Goal: Task Accomplishment & Management: Manage account settings

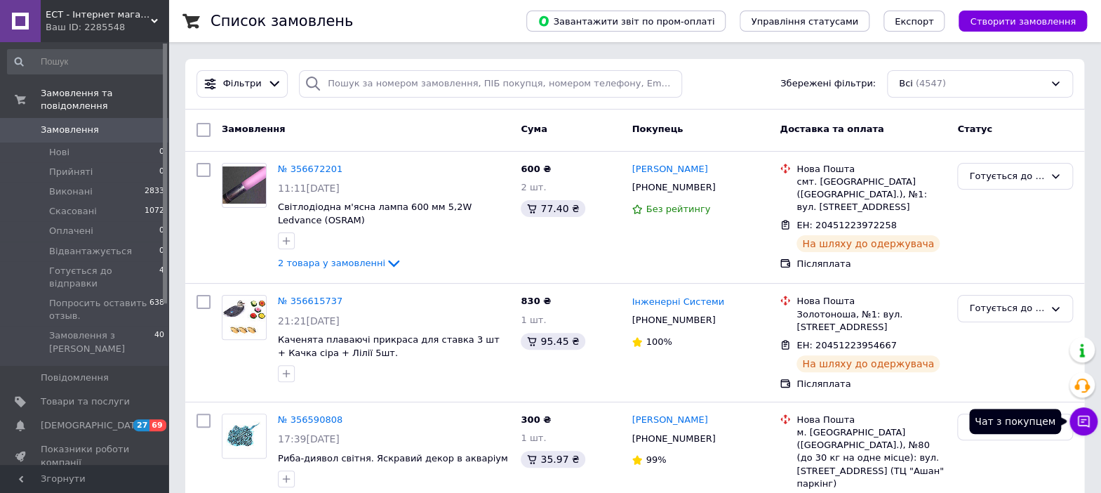
click at [1082, 424] on icon at bounding box center [1084, 421] width 14 height 14
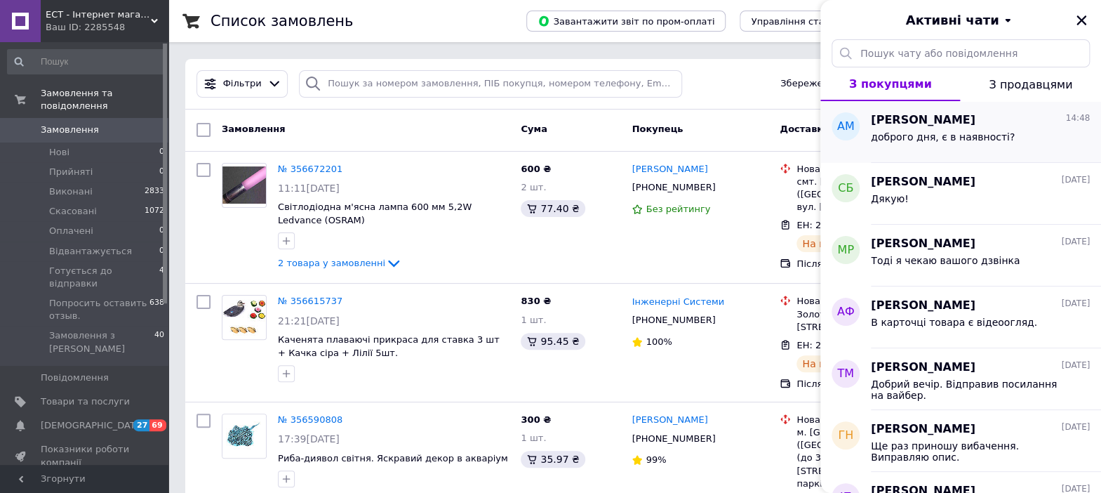
click at [929, 138] on span "доброго дня, є в наявності?" at bounding box center [943, 136] width 144 height 11
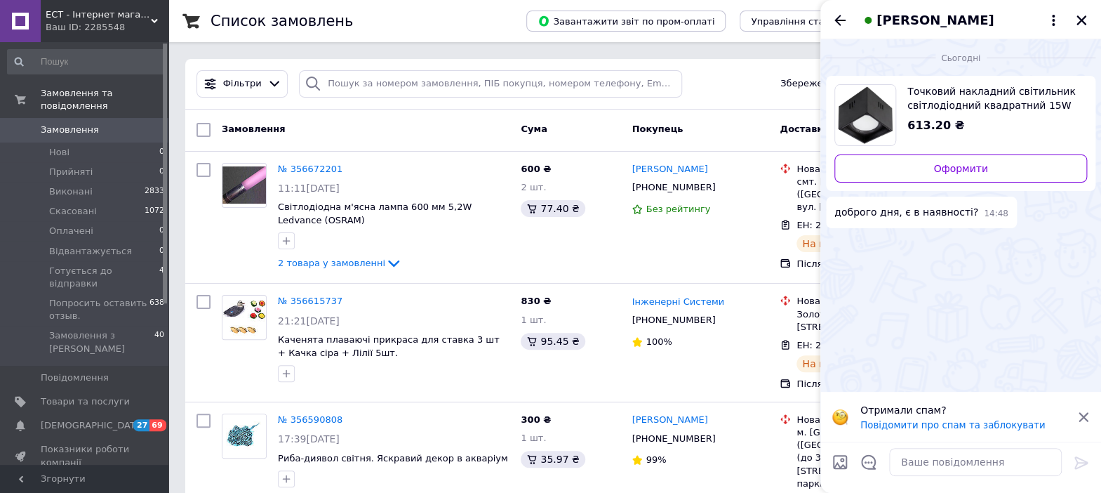
click at [950, 96] on span "Точковий накладний світильник світлодіодний квадратний 15W 4200K [PERSON_NAME]-…" at bounding box center [991, 98] width 168 height 28
drag, startPoint x: 978, startPoint y: 470, endPoint x: 1046, endPoint y: 260, distance: 221.5
click at [977, 470] on textarea at bounding box center [975, 462] width 173 height 28
type textarea "Доброго дня. Нажаль, ні."
click at [1079, 460] on icon at bounding box center [1081, 462] width 17 height 17
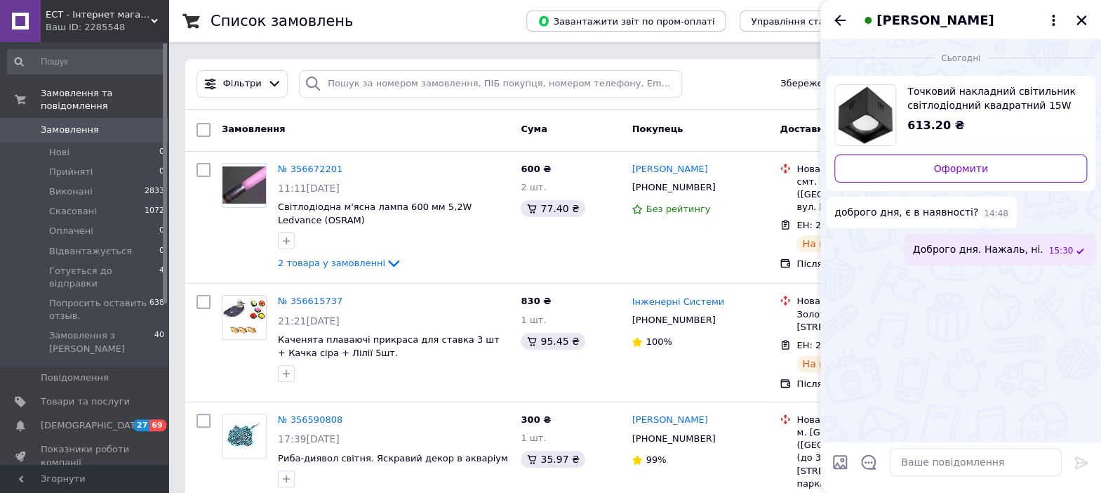
click at [940, 98] on span "Точковий накладний світильник світлодіодний квадратний 15W 4200K [PERSON_NAME]-…" at bounding box center [991, 98] width 168 height 28
click at [961, 98] on span "Точковий накладний світильник світлодіодний квадратний 15W 4200K [PERSON_NAME]-…" at bounding box center [991, 98] width 168 height 28
click at [102, 395] on span "Товари та послуги" at bounding box center [85, 401] width 89 height 13
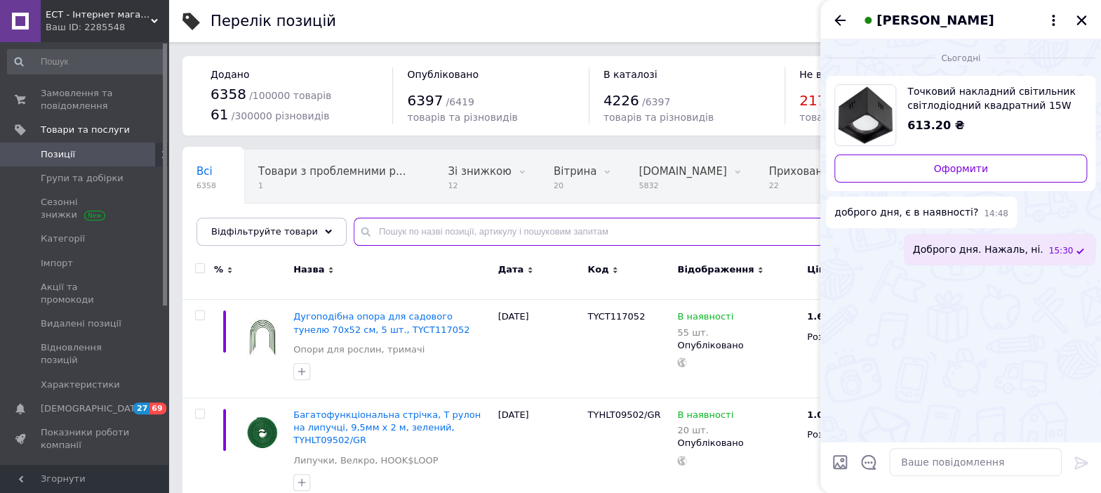
click at [490, 237] on input "text" at bounding box center [713, 232] width 719 height 28
paste input "[PERSON_NAME]"
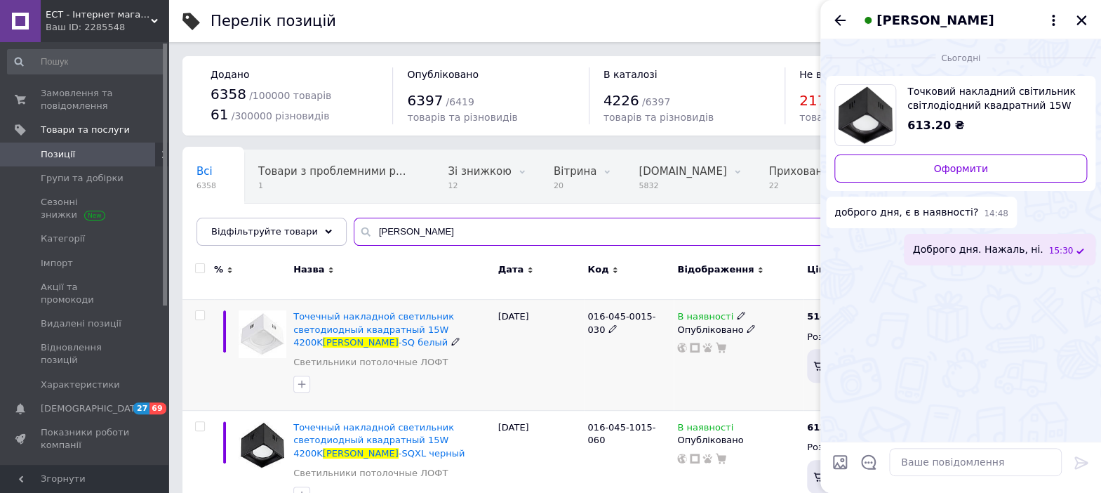
scroll to position [187, 0]
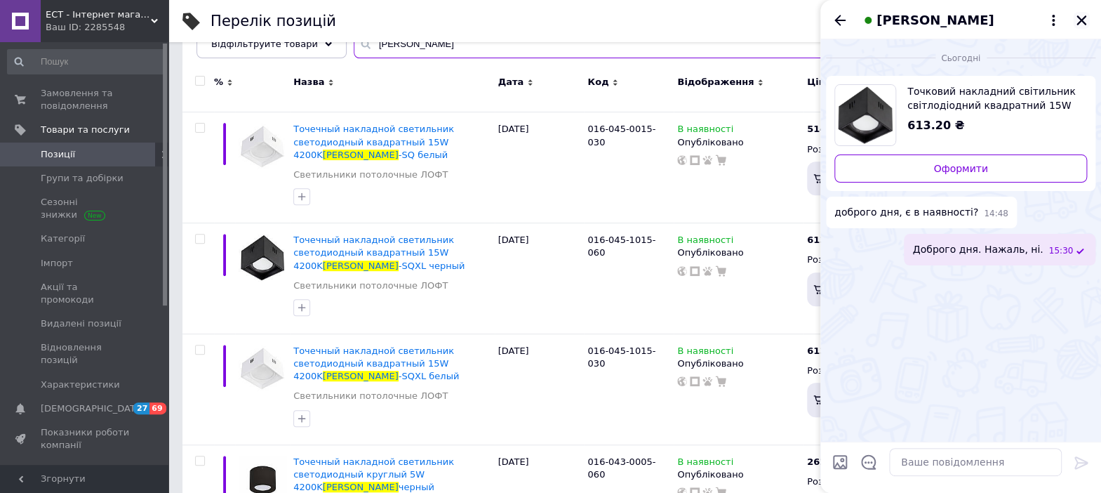
type input "[PERSON_NAME]"
click at [1082, 13] on button "Закрити" at bounding box center [1081, 20] width 17 height 17
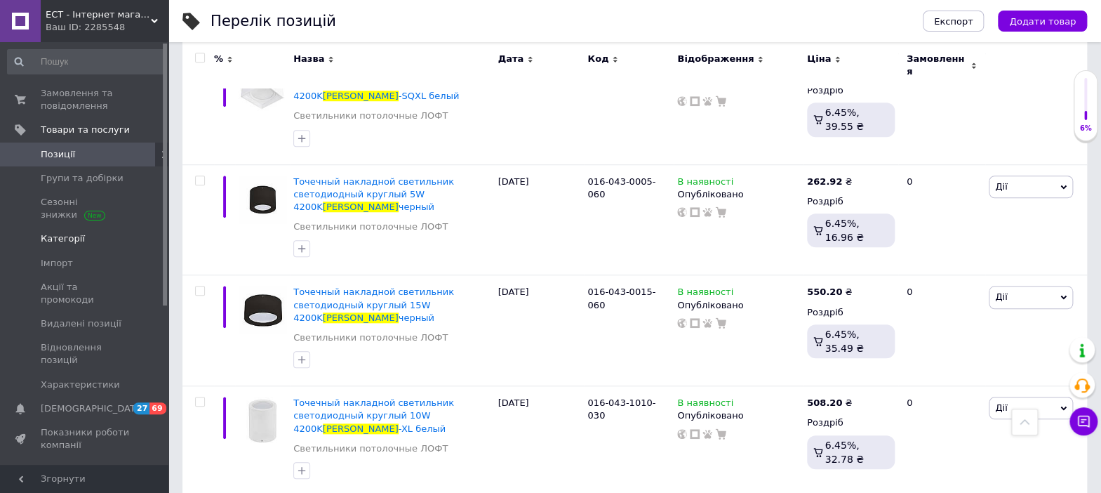
scroll to position [93, 0]
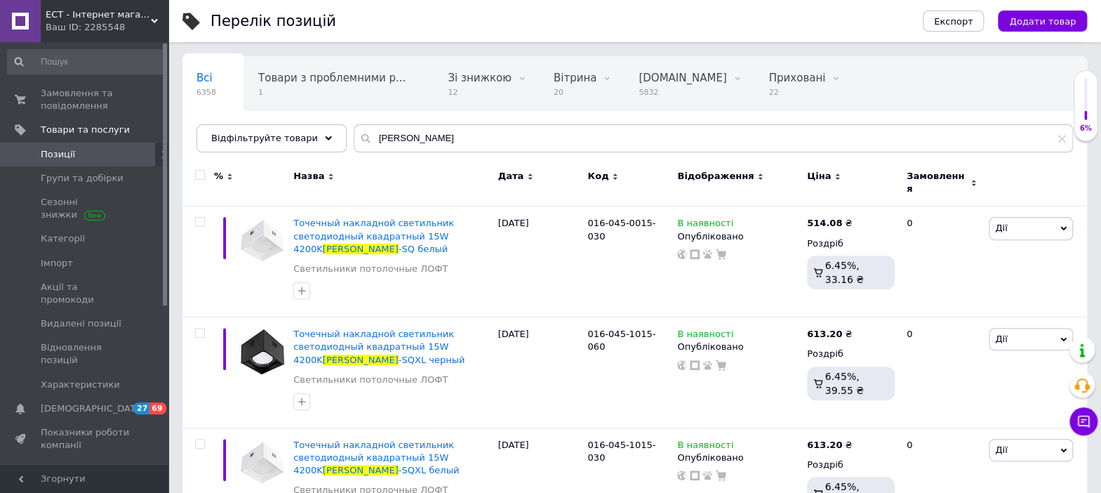
click at [204, 173] on input "checkbox" at bounding box center [199, 175] width 9 height 9
checkbox input "true"
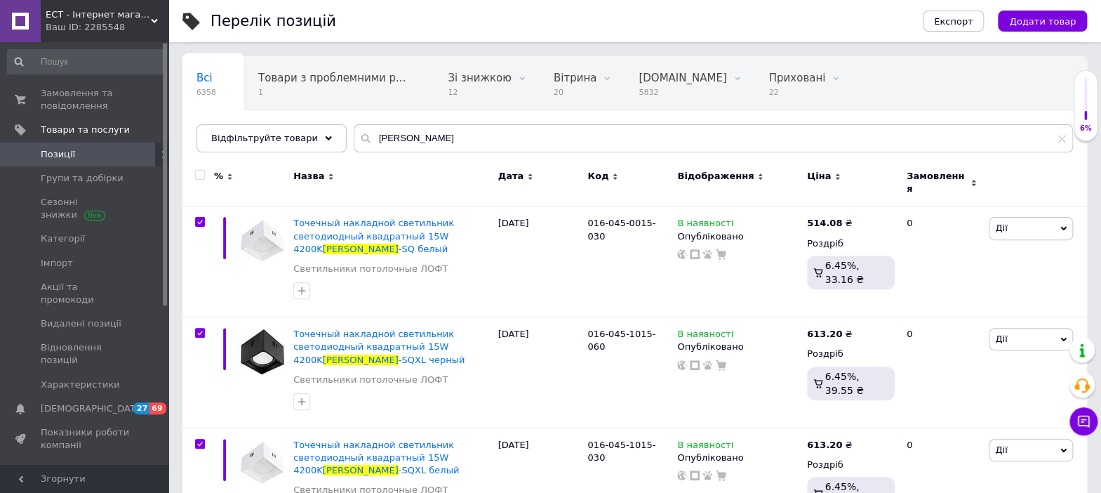
checkbox input "true"
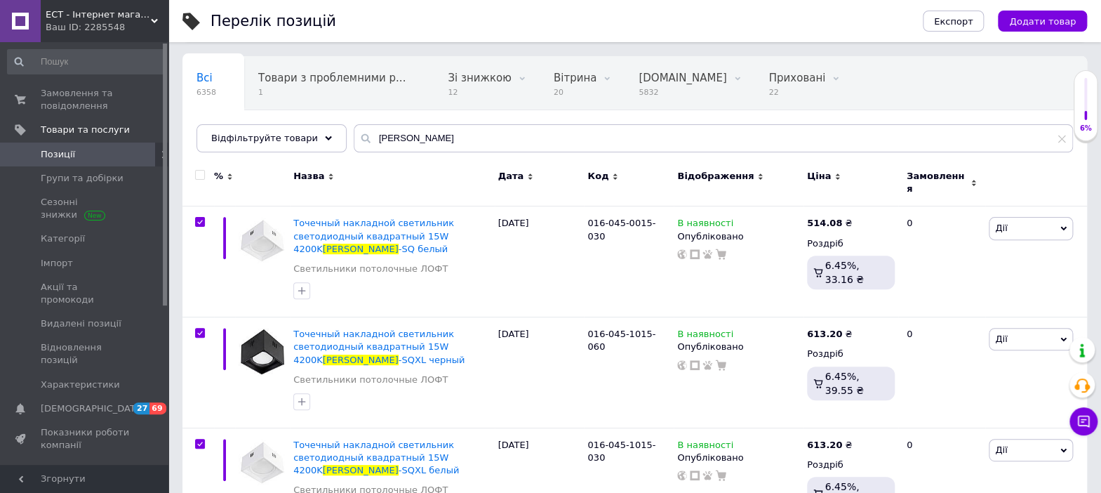
checkbox input "true"
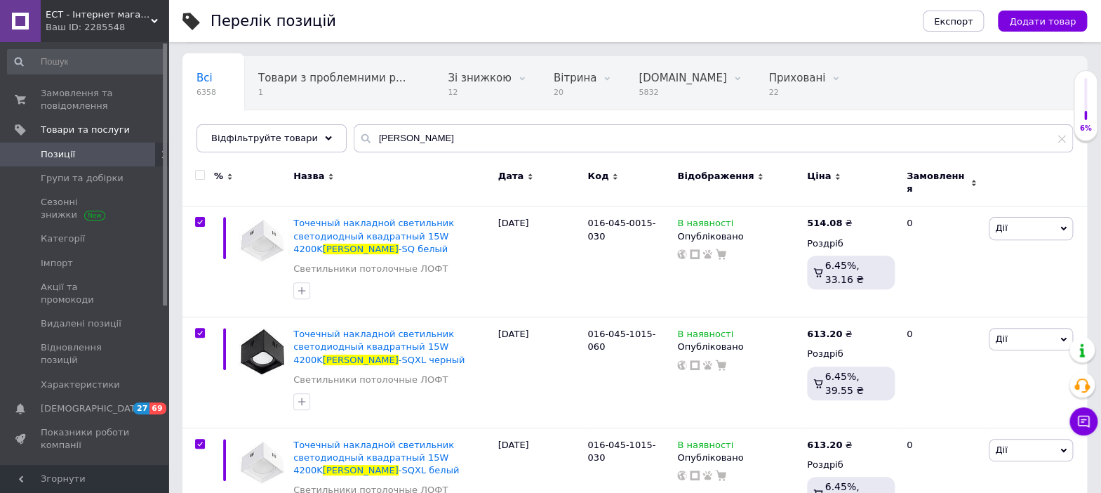
checkbox input "true"
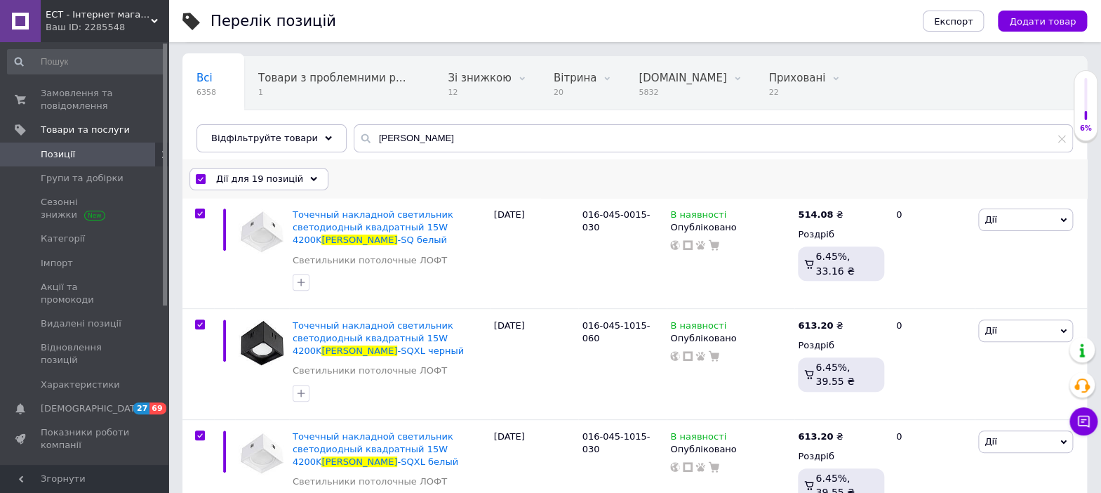
click at [272, 177] on span "Дії для 19 позицій" at bounding box center [259, 179] width 87 height 13
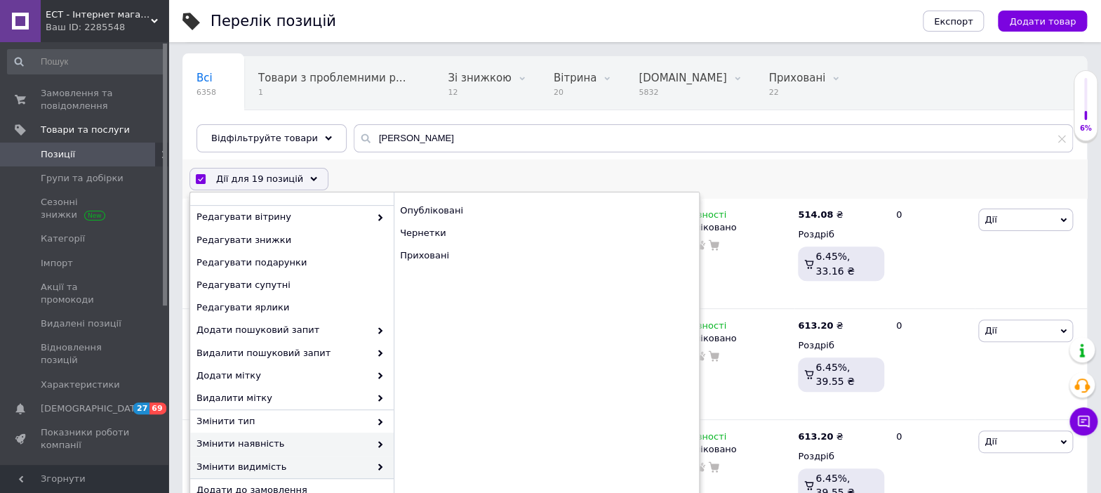
click at [324, 437] on span "Змінити наявність" at bounding box center [283, 443] width 173 height 13
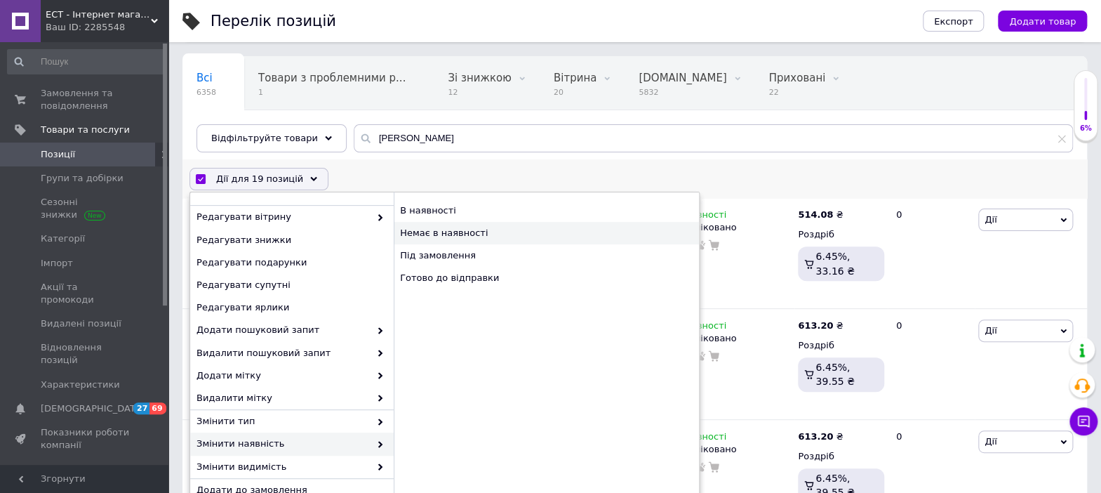
click at [463, 237] on div "Немає в наявності" at bounding box center [546, 233] width 305 height 22
checkbox input "false"
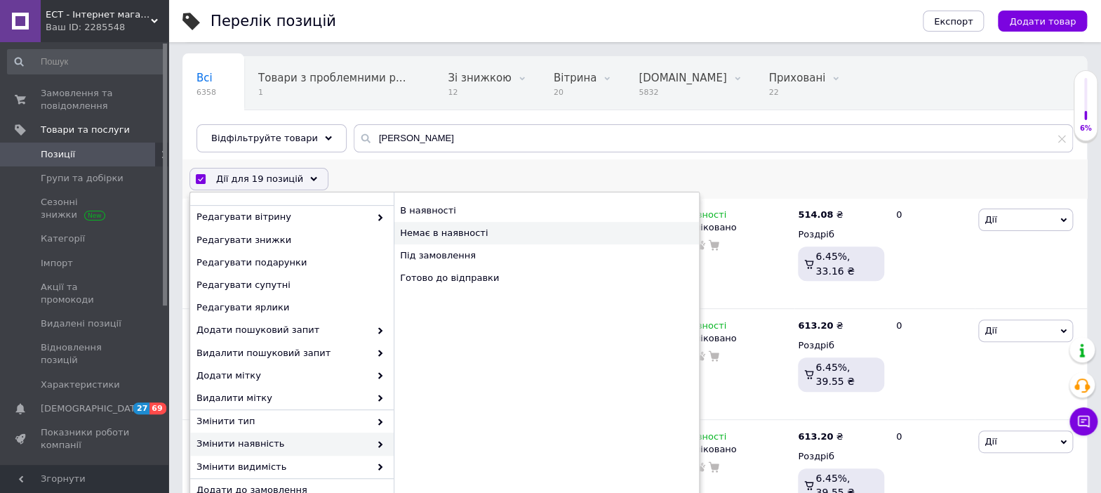
checkbox input "false"
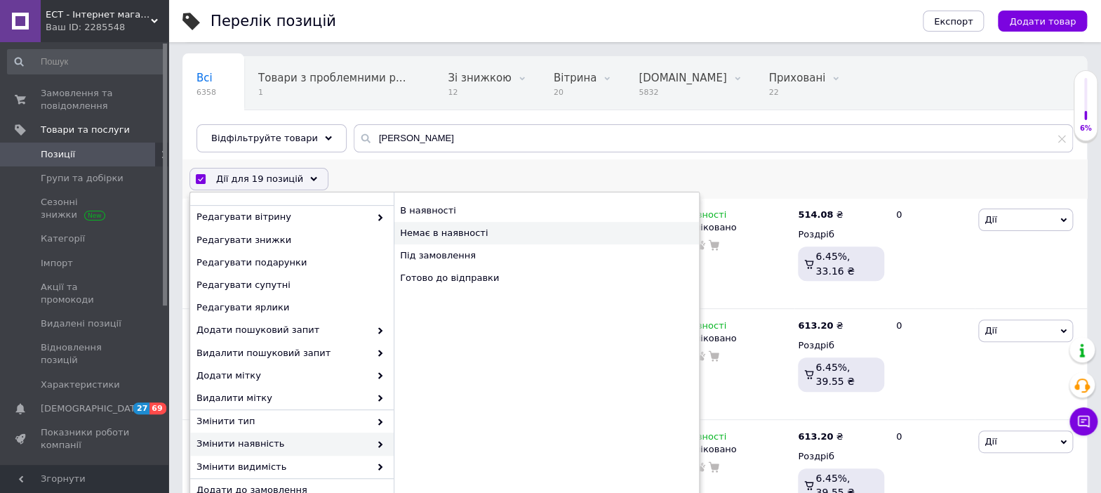
checkbox input "false"
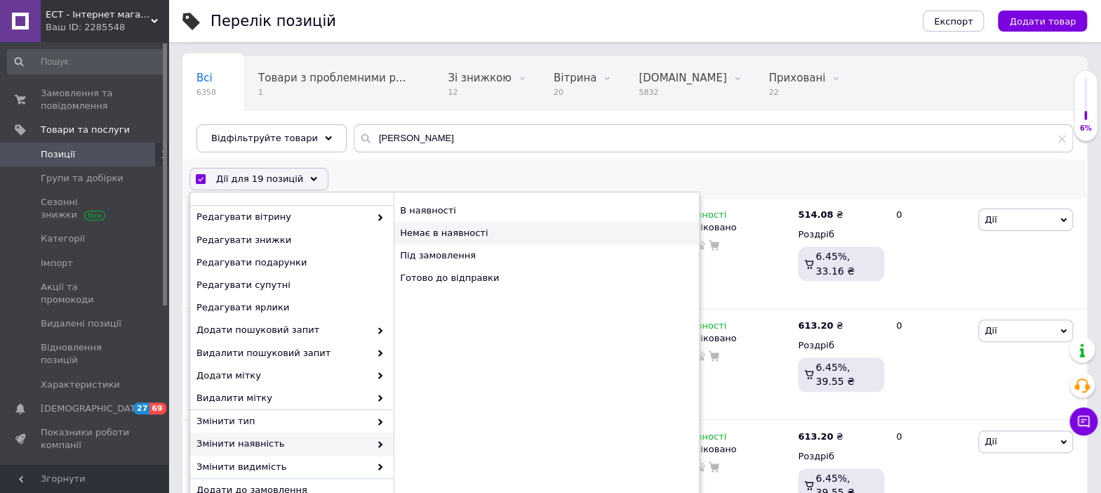
checkbox input "false"
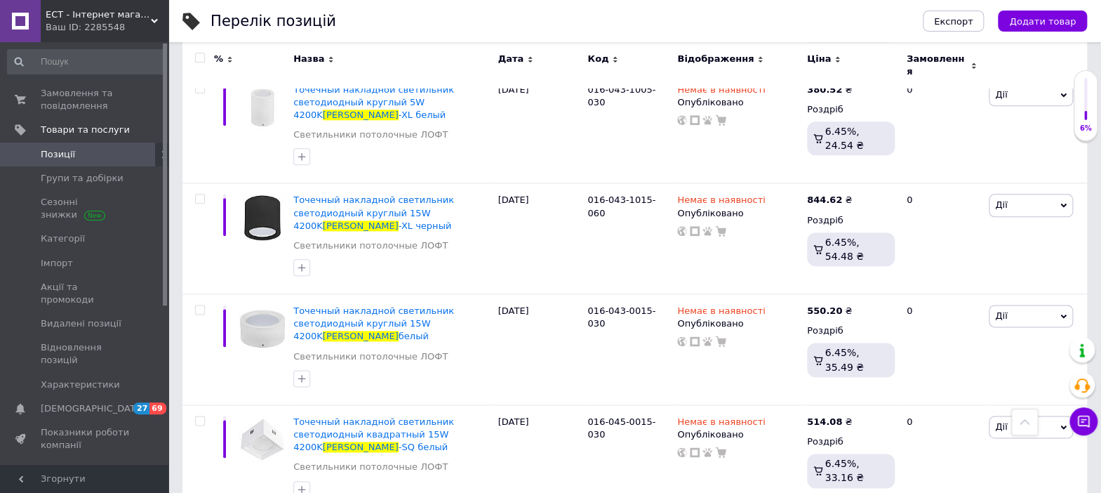
scroll to position [121, 0]
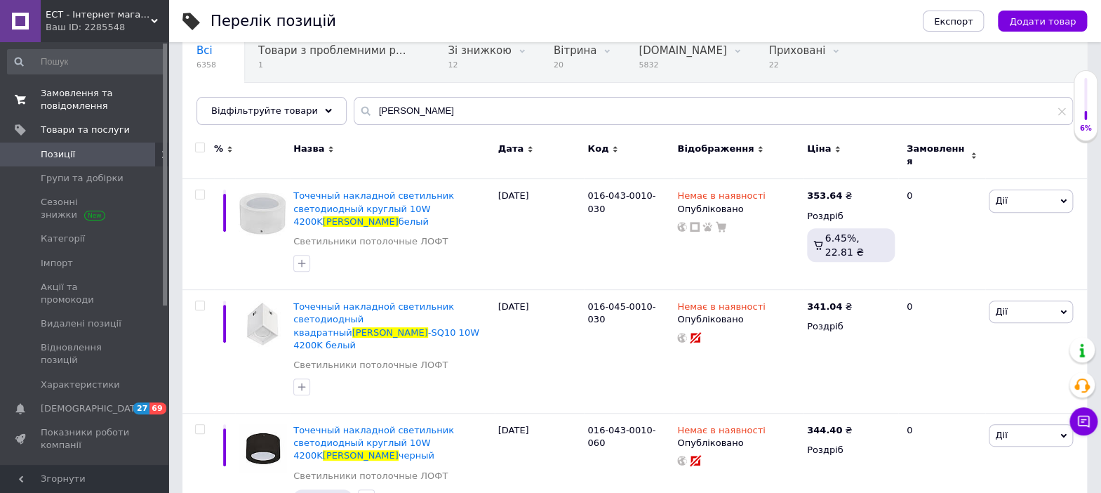
click at [77, 102] on span "Замовлення та повідомлення" at bounding box center [85, 99] width 89 height 25
